Goal: Task Accomplishment & Management: Manage account settings

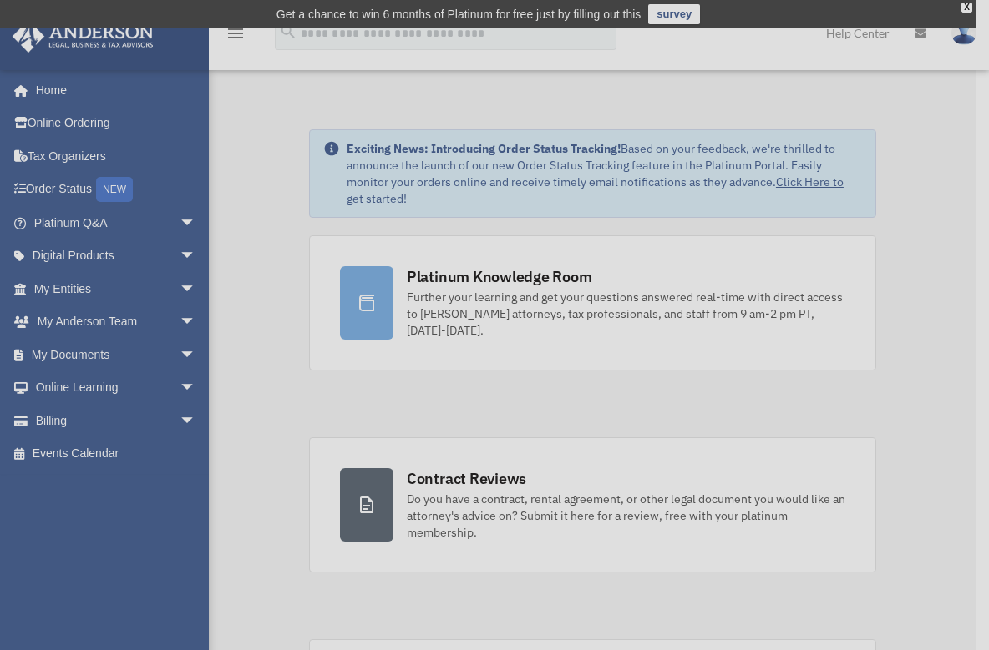
click at [130, 420] on div "x" at bounding box center [494, 325] width 989 height 650
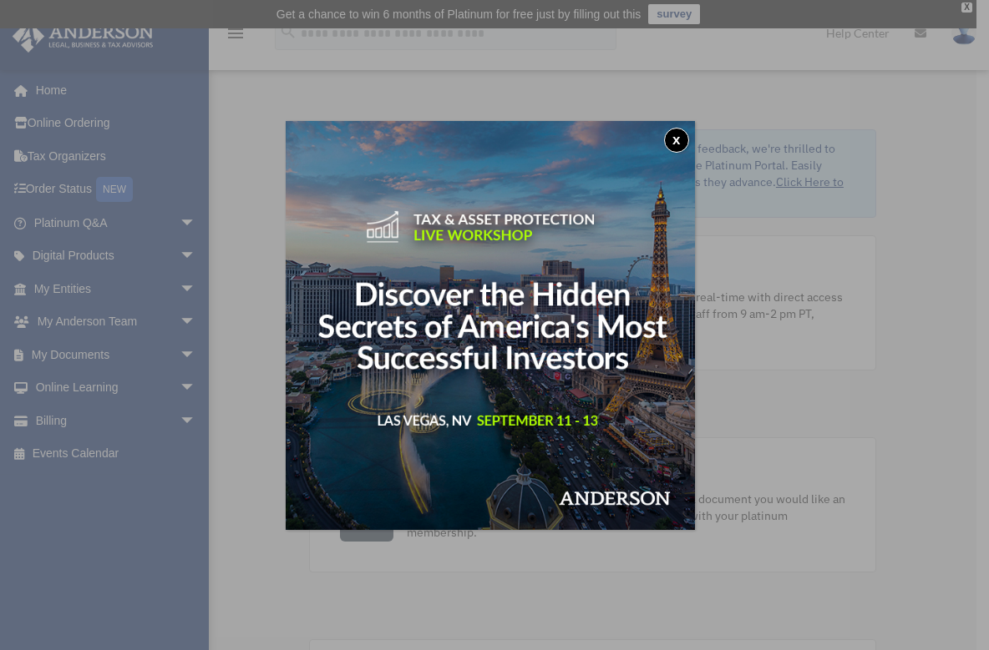
click at [691, 146] on img at bounding box center [490, 325] width 409 height 409
click at [685, 138] on button "x" at bounding box center [676, 140] width 25 height 25
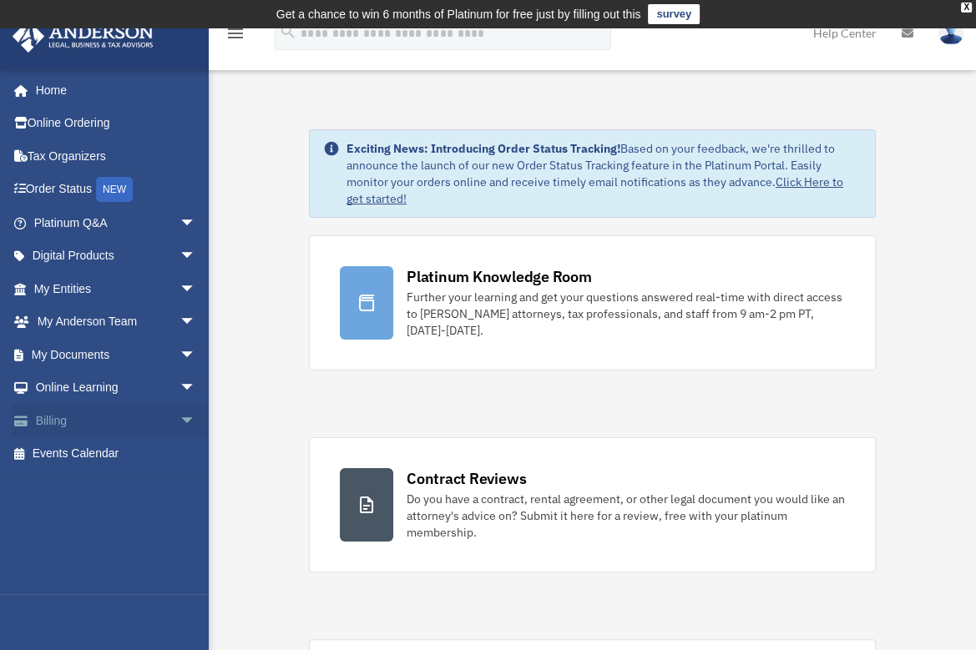
click at [147, 418] on link "Billing arrow_drop_down" at bounding box center [117, 420] width 210 height 33
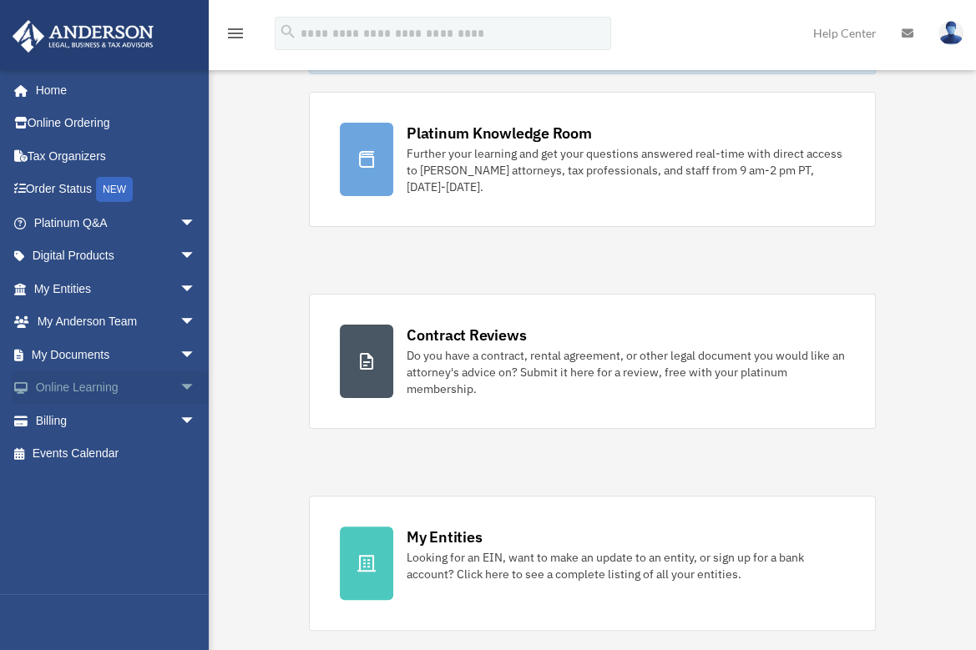
scroll to position [167, 0]
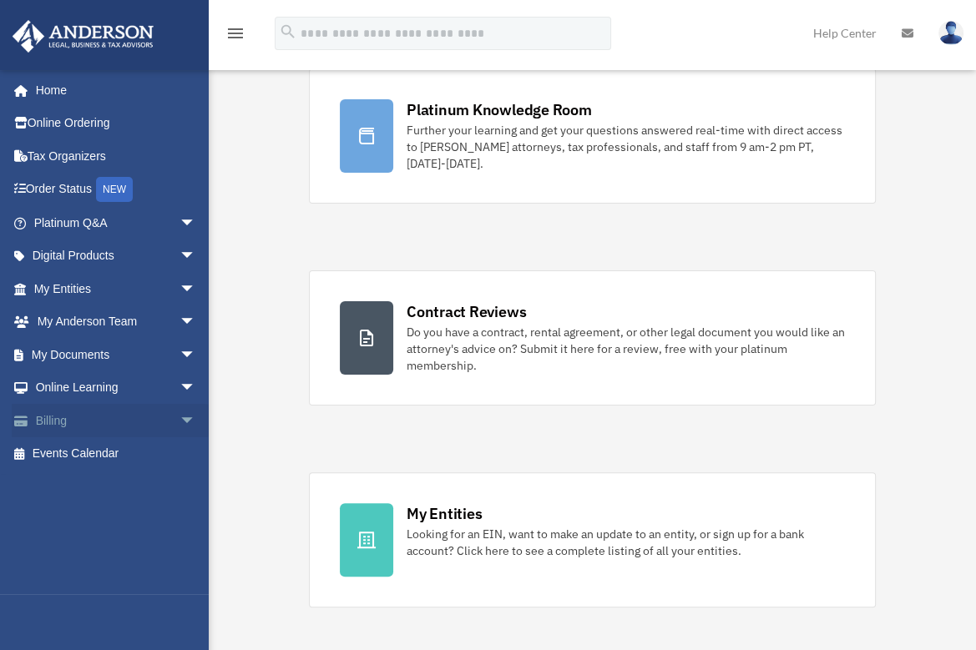
click at [180, 416] on span "arrow_drop_down" at bounding box center [196, 421] width 33 height 34
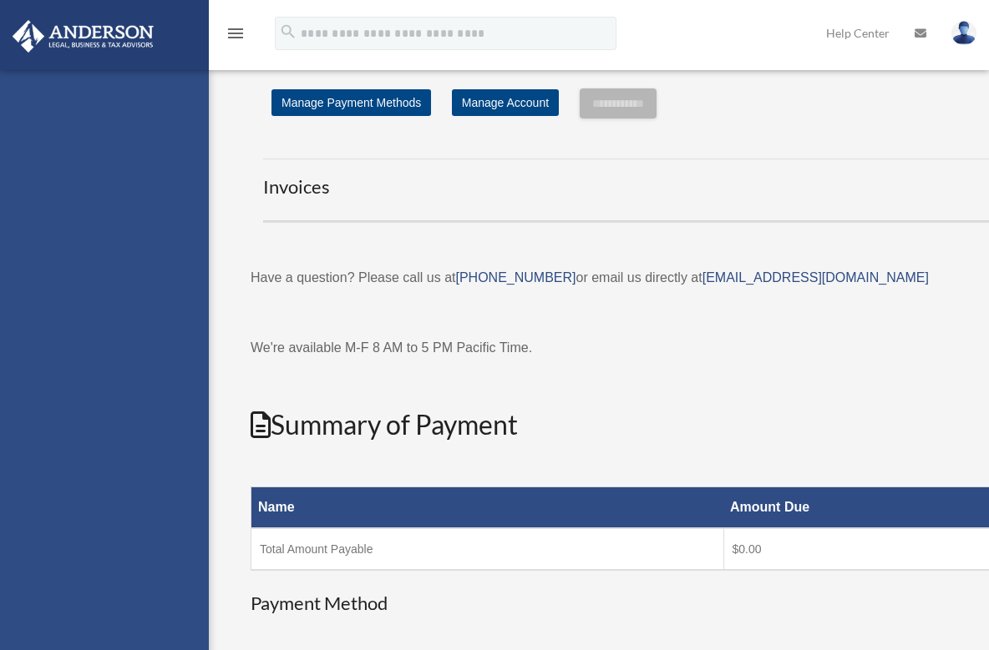
click at [114, 491] on div "rtecstylez@gmail.com Sign Out rtecstylez@gmail.com Home Online Ordering Tax Org…" at bounding box center [104, 395] width 209 height 650
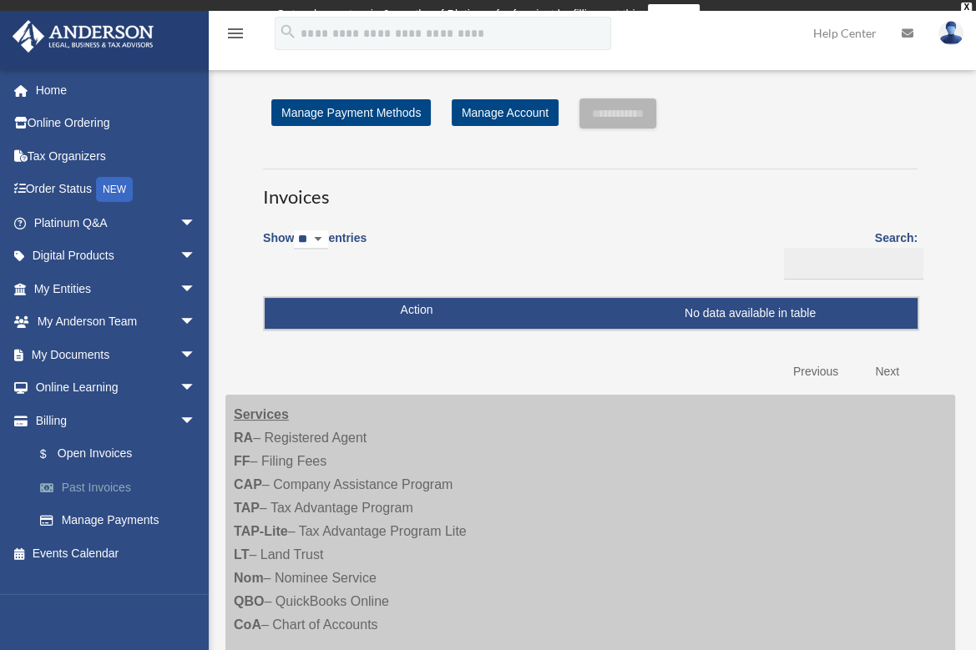
click at [81, 488] on link "Past Invoices" at bounding box center [122, 487] width 198 height 33
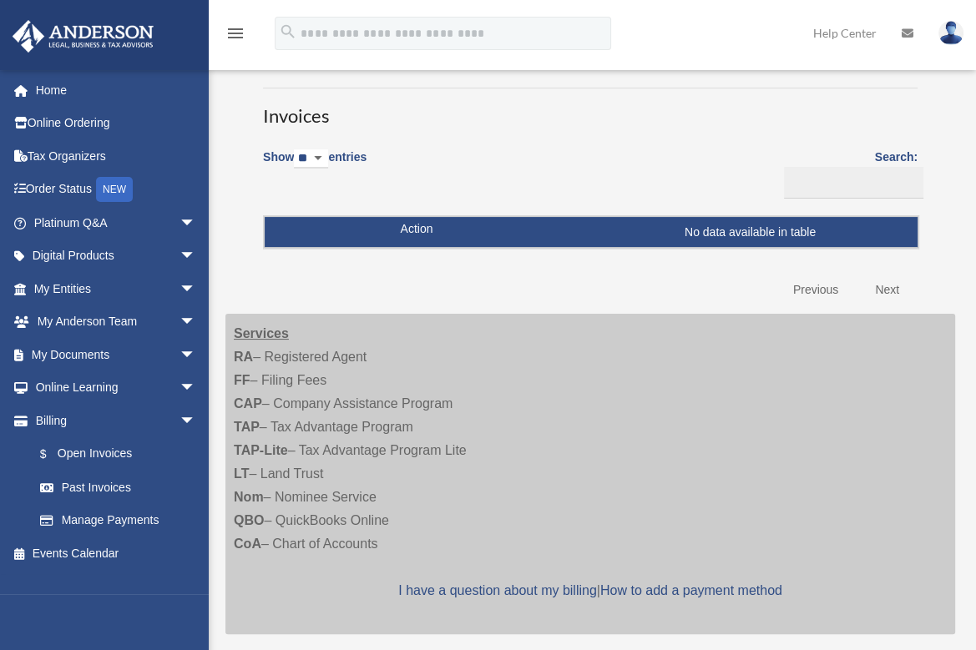
scroll to position [251, 0]
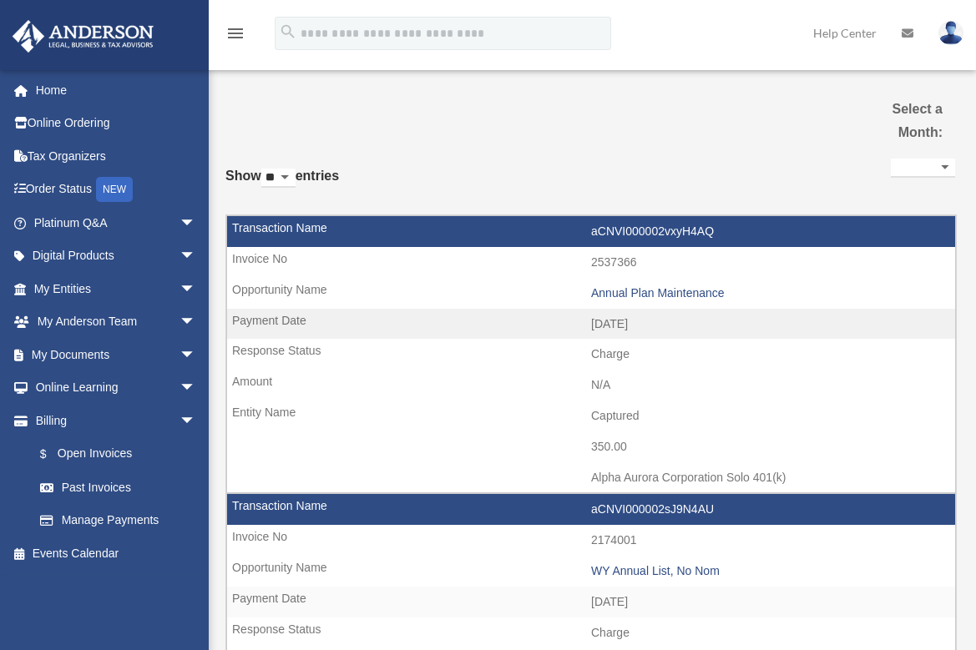
select select
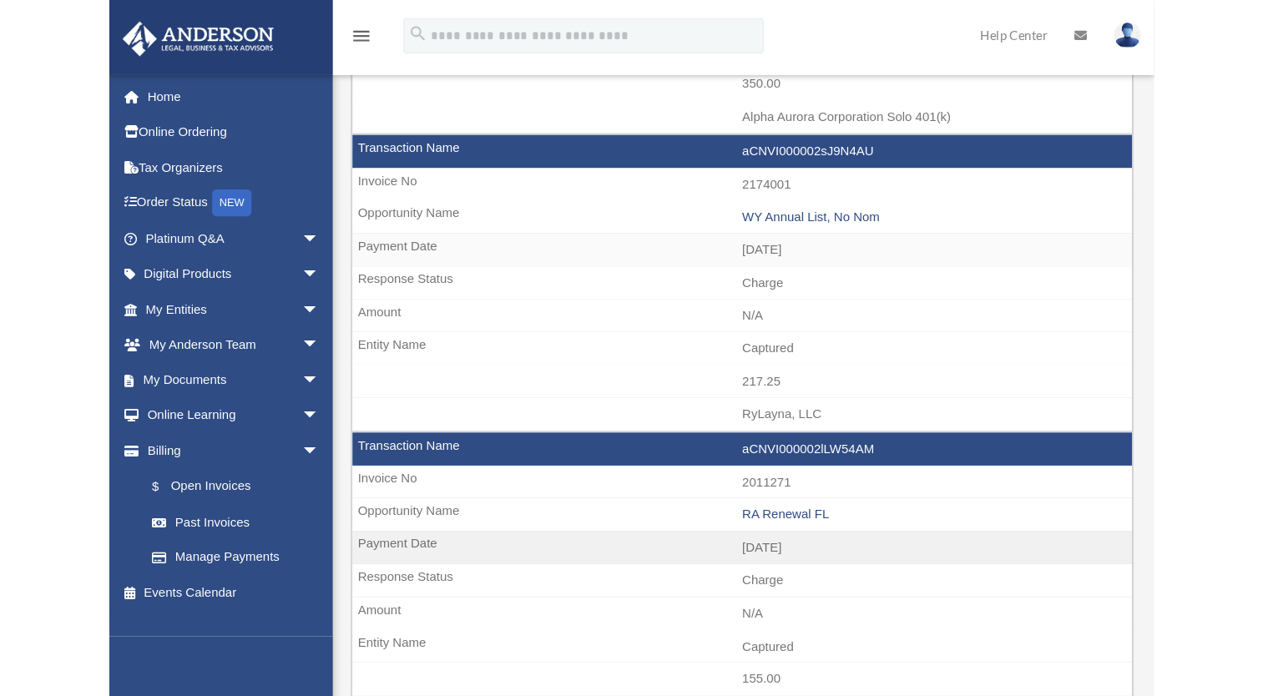
scroll to position [28, 0]
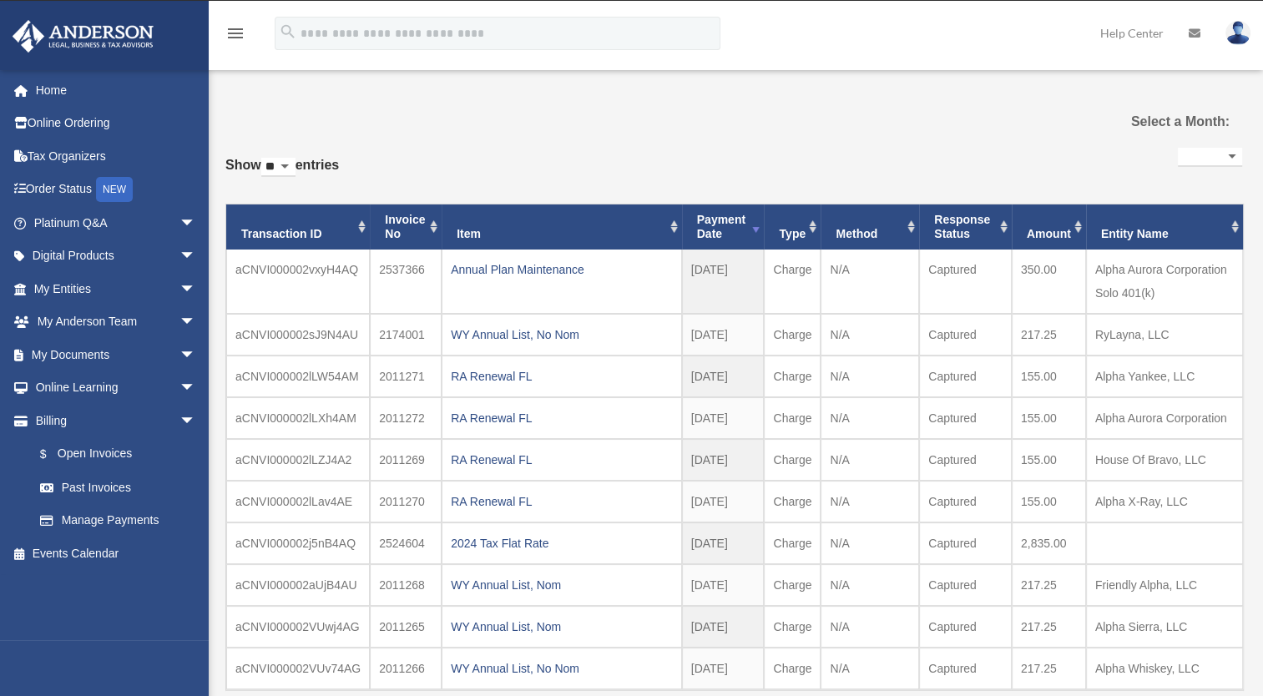
drag, startPoint x: 291, startPoint y: 162, endPoint x: 291, endPoint y: 175, distance: 13.4
click at [291, 162] on select "** ** ** ***" at bounding box center [278, 167] width 34 height 19
select select "***"
click at [265, 158] on select "** ** ** ***" at bounding box center [278, 167] width 34 height 19
click at [975, 149] on select "**********" at bounding box center [1210, 157] width 64 height 19
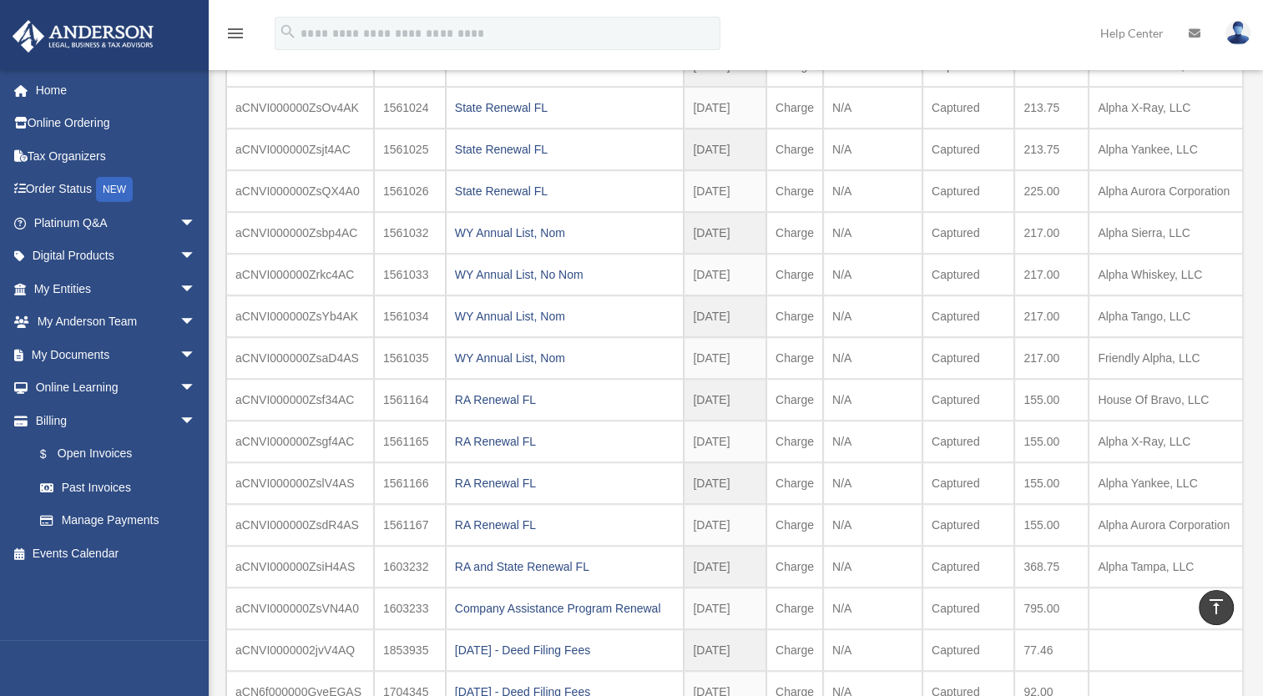
scroll to position [946, 0]
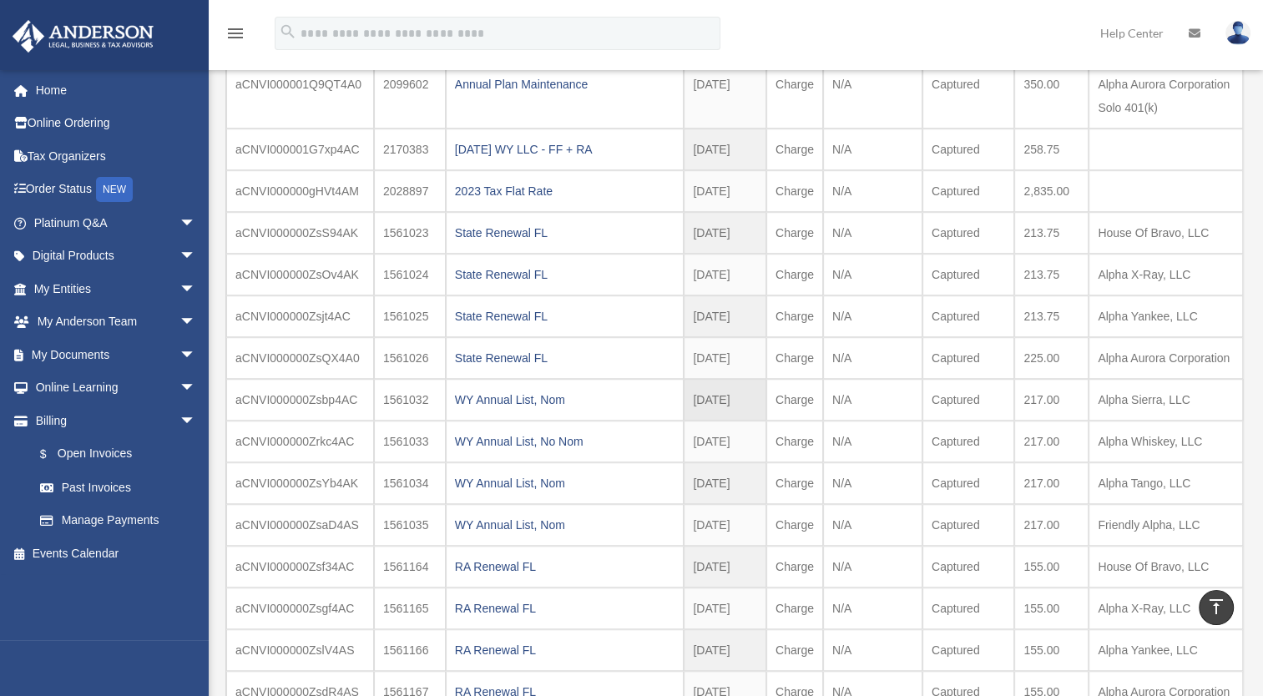
click at [975, 379] on td "Alpha Sierra, LLC" at bounding box center [1166, 400] width 154 height 42
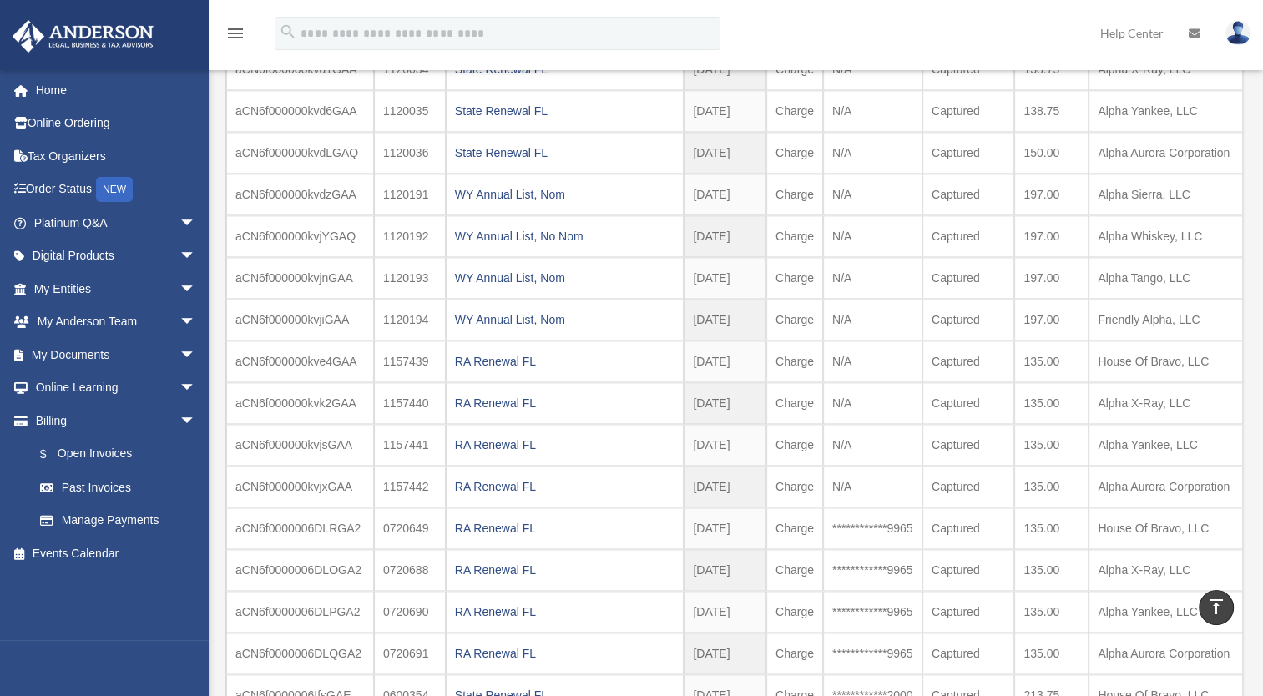
scroll to position [1112, 0]
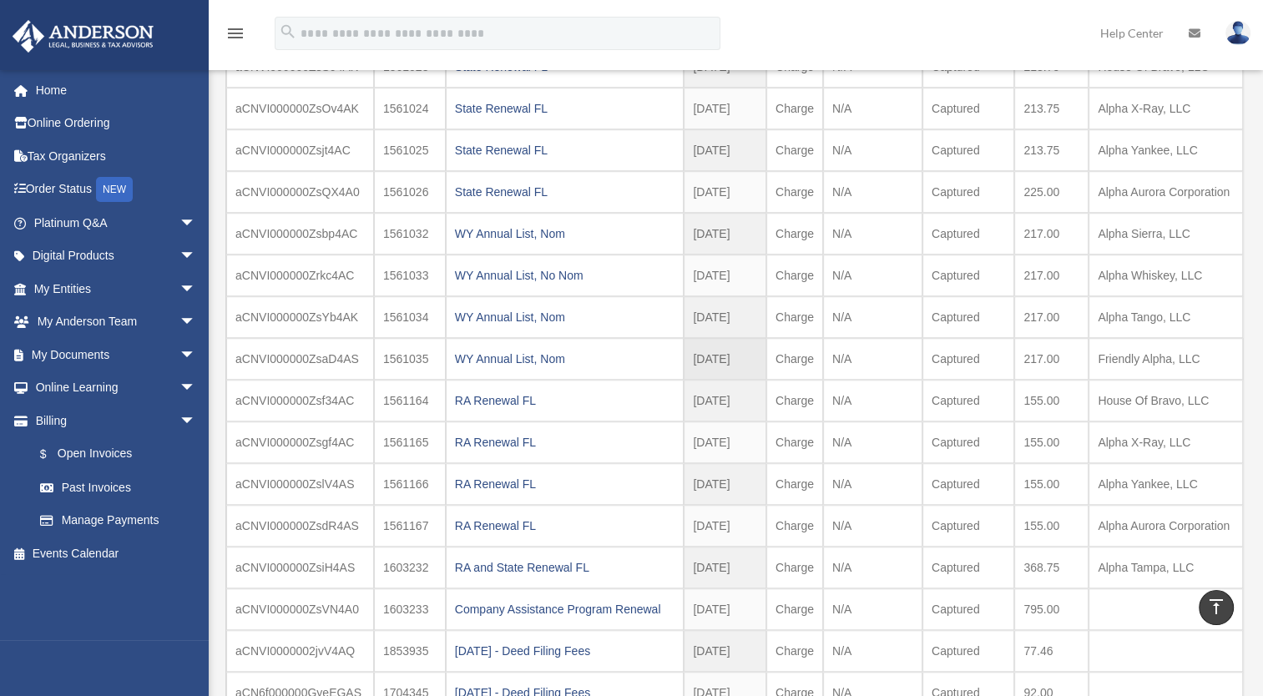
drag, startPoint x: 1062, startPoint y: 354, endPoint x: 1025, endPoint y: 352, distance: 37.6
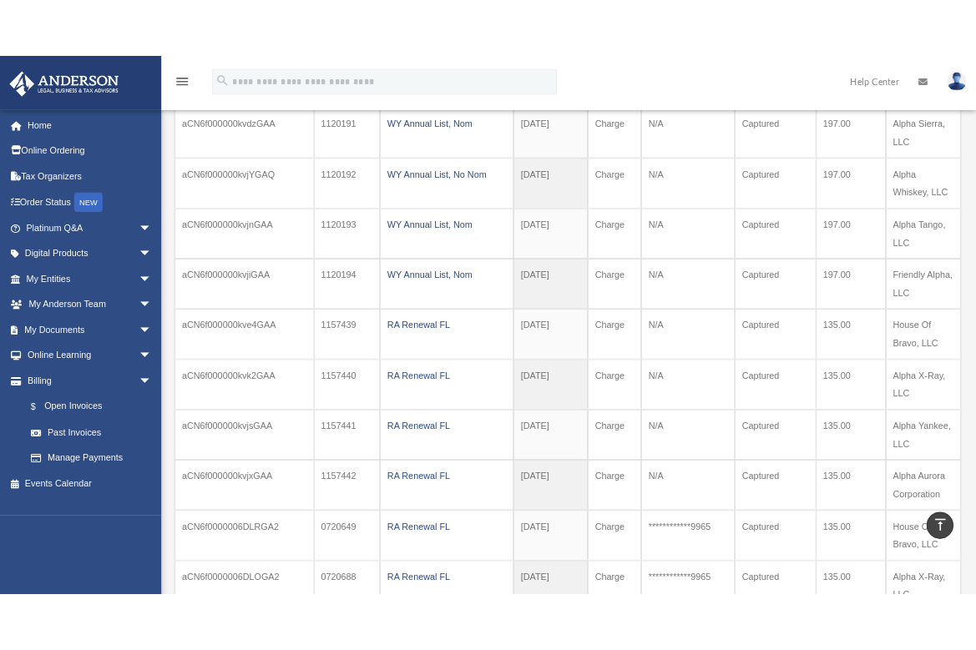
scroll to position [3081, 0]
